Goal: Find specific page/section: Find specific page/section

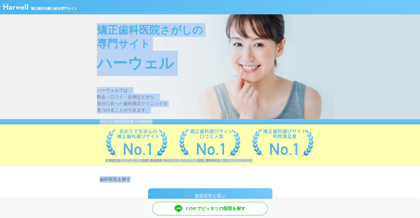
drag, startPoint x: 95, startPoint y: 32, endPoint x: 153, endPoint y: 172, distance: 151.5
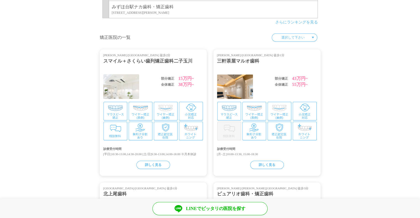
scroll to position [579, 0]
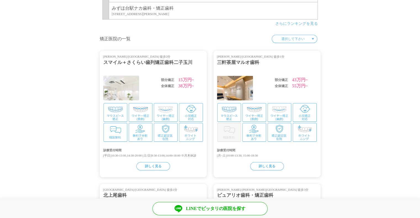
click at [168, 59] on div "スマイル＋さくらい歯列矯正歯科二子玉川" at bounding box center [153, 62] width 100 height 7
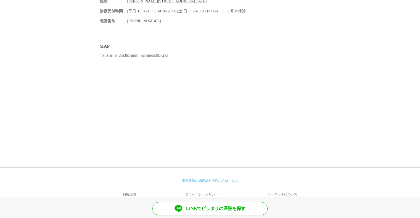
scroll to position [808, 0]
